Goal: Submit feedback/report problem: Submit feedback/report problem

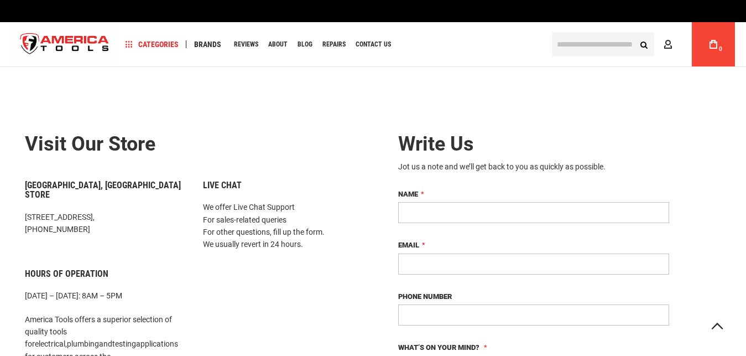
click at [434, 304] on input "Phone Number" at bounding box center [533, 314] width 271 height 21
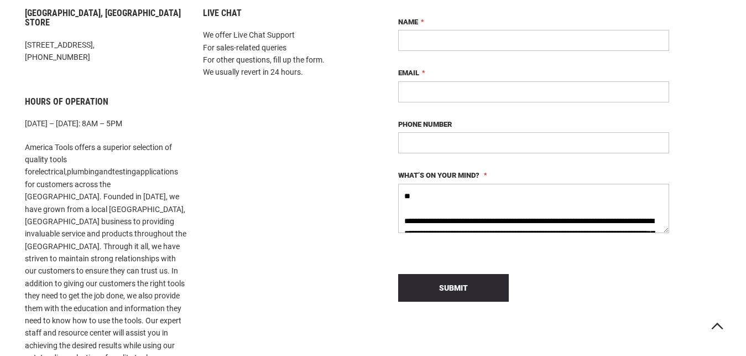
scroll to position [172, 0]
type input "**********"
click at [438, 91] on input "Email" at bounding box center [533, 91] width 271 height 21
click at [441, 38] on input "Name" at bounding box center [533, 40] width 271 height 21
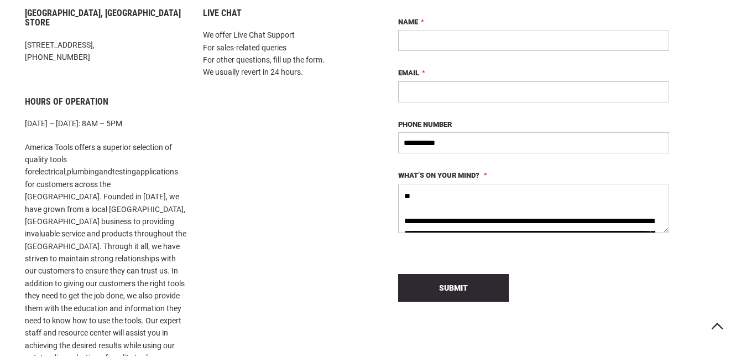
click at [441, 38] on input "Name" at bounding box center [533, 40] width 271 height 21
click at [441, 39] on input "Name" at bounding box center [533, 40] width 271 height 21
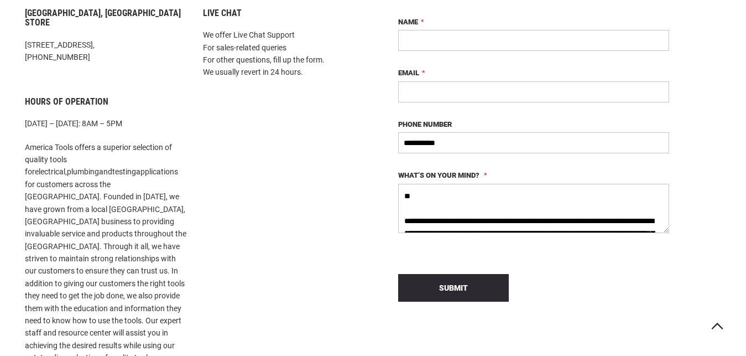
click at [445, 90] on input "Email" at bounding box center [533, 91] width 271 height 21
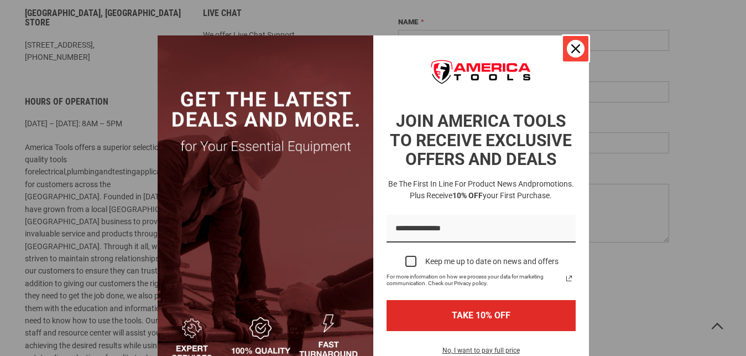
click at [571, 49] on icon "close icon" at bounding box center [575, 48] width 9 height 9
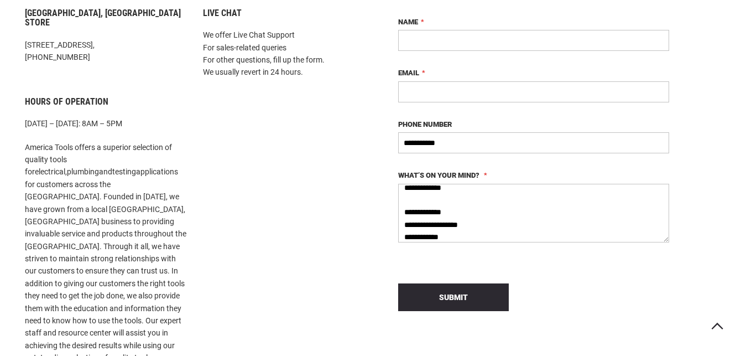
click at [520, 95] on input "Email" at bounding box center [533, 91] width 271 height 21
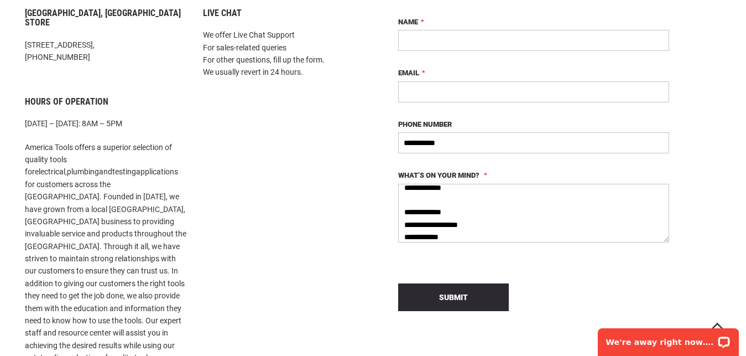
click at [520, 95] on input "Email" at bounding box center [533, 91] width 271 height 21
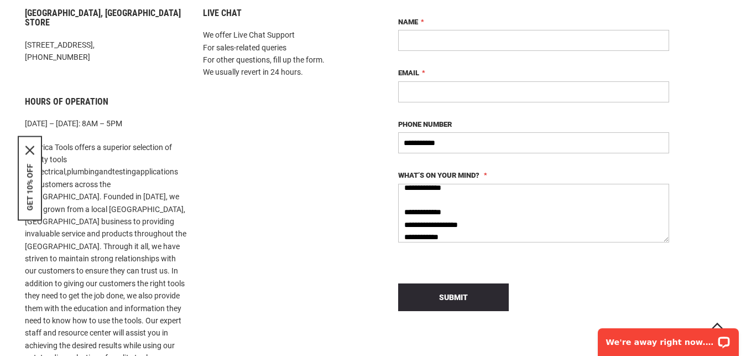
click at [520, 95] on input "Email" at bounding box center [533, 91] width 271 height 21
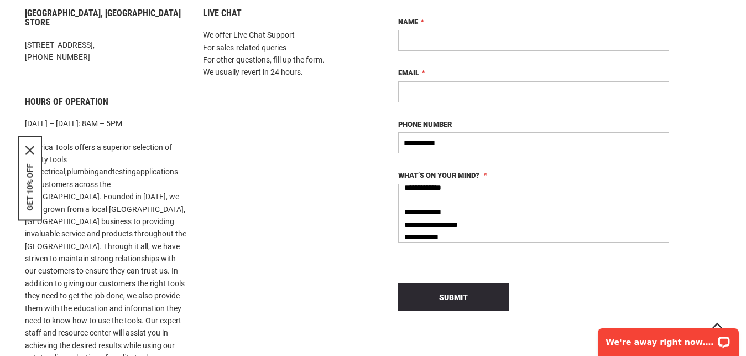
click at [497, 45] on input "Name" at bounding box center [533, 40] width 271 height 21
type input "**********"
click at [465, 96] on input "Email" at bounding box center [533, 91] width 271 height 21
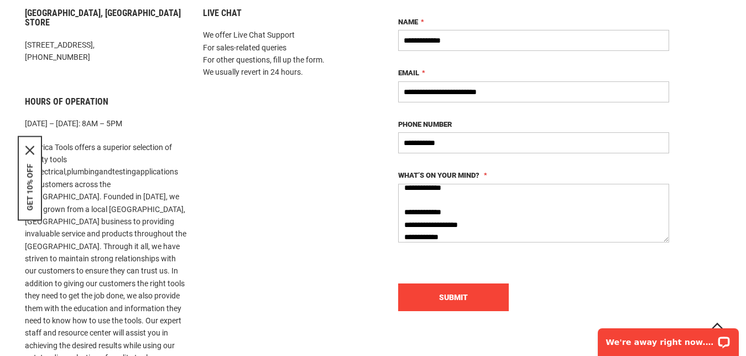
type input "**********"
click at [459, 293] on span "Submit" at bounding box center [453, 297] width 29 height 9
